Goal: Task Accomplishment & Management: Complete application form

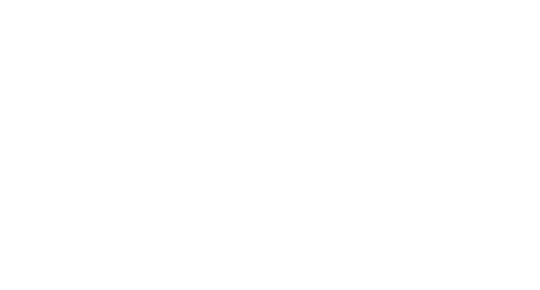
select select "*"
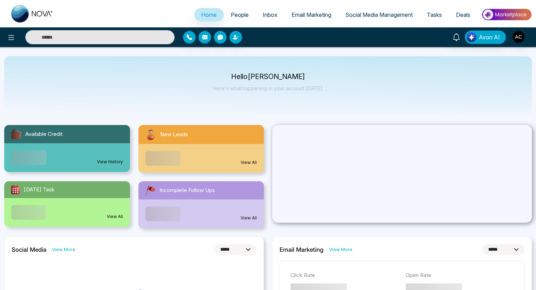
click at [235, 15] on span "People" at bounding box center [240, 14] width 18 height 7
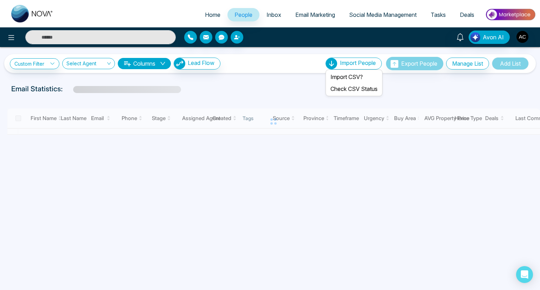
click at [355, 63] on span "Import People" at bounding box center [358, 62] width 36 height 7
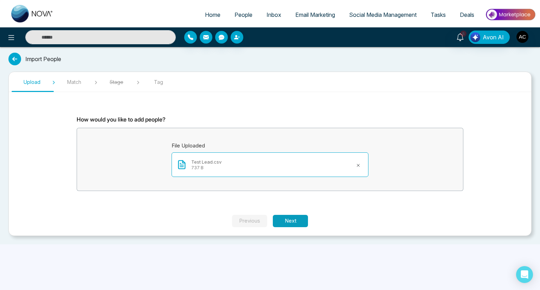
click at [290, 221] on button "Next" at bounding box center [290, 221] width 35 height 12
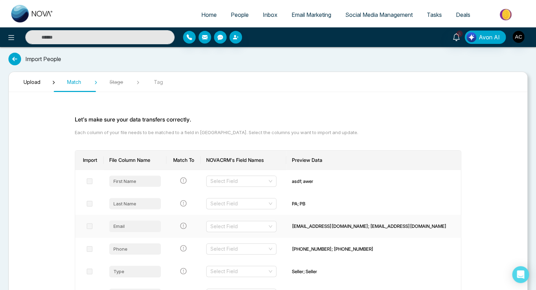
click at [258, 226] on input "search" at bounding box center [239, 226] width 57 height 11
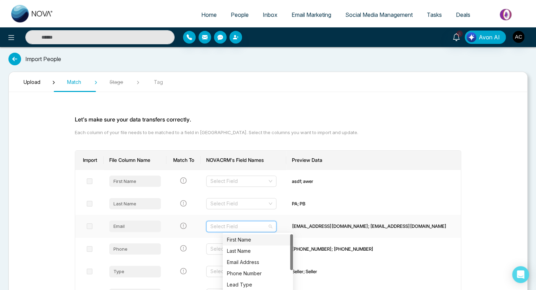
click at [258, 263] on div "Email Address" at bounding box center [258, 263] width 62 height 8
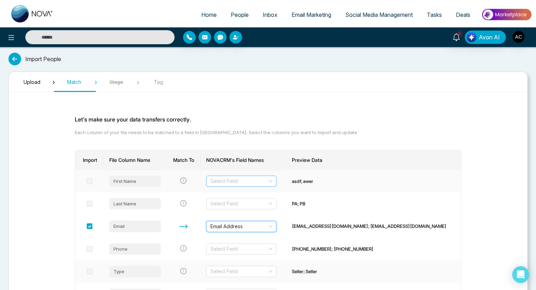
click at [256, 181] on input "search" at bounding box center [239, 181] width 57 height 11
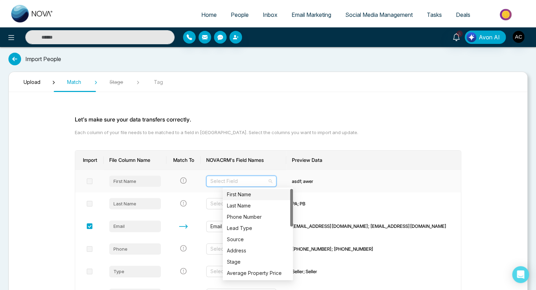
click at [258, 195] on div "First Name" at bounding box center [258, 195] width 62 height 8
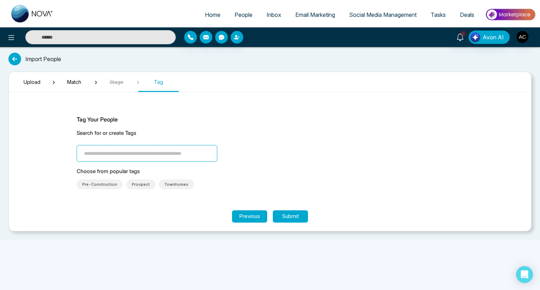
click at [171, 184] on span "Townhomes" at bounding box center [176, 184] width 24 height 7
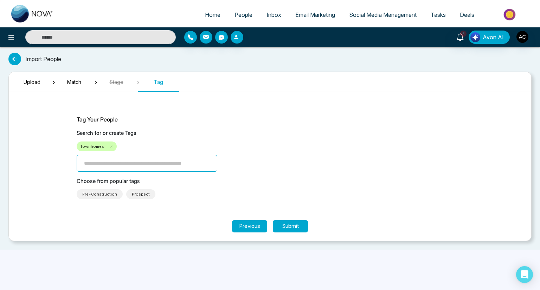
type input "****"
click at [290, 226] on button "Submit" at bounding box center [290, 226] width 35 height 12
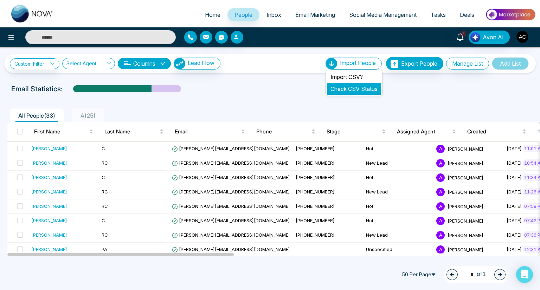
click at [347, 89] on link "Check CSV Status" at bounding box center [353, 88] width 47 height 7
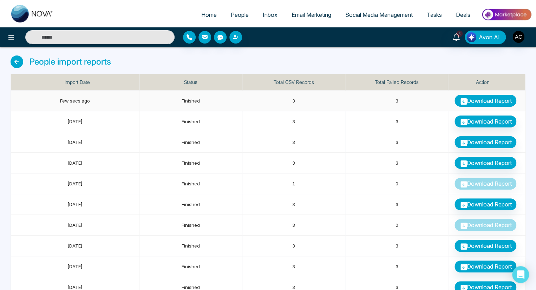
click at [485, 101] on link "Download Report" at bounding box center [486, 101] width 62 height 12
